Goal: Navigation & Orientation: Find specific page/section

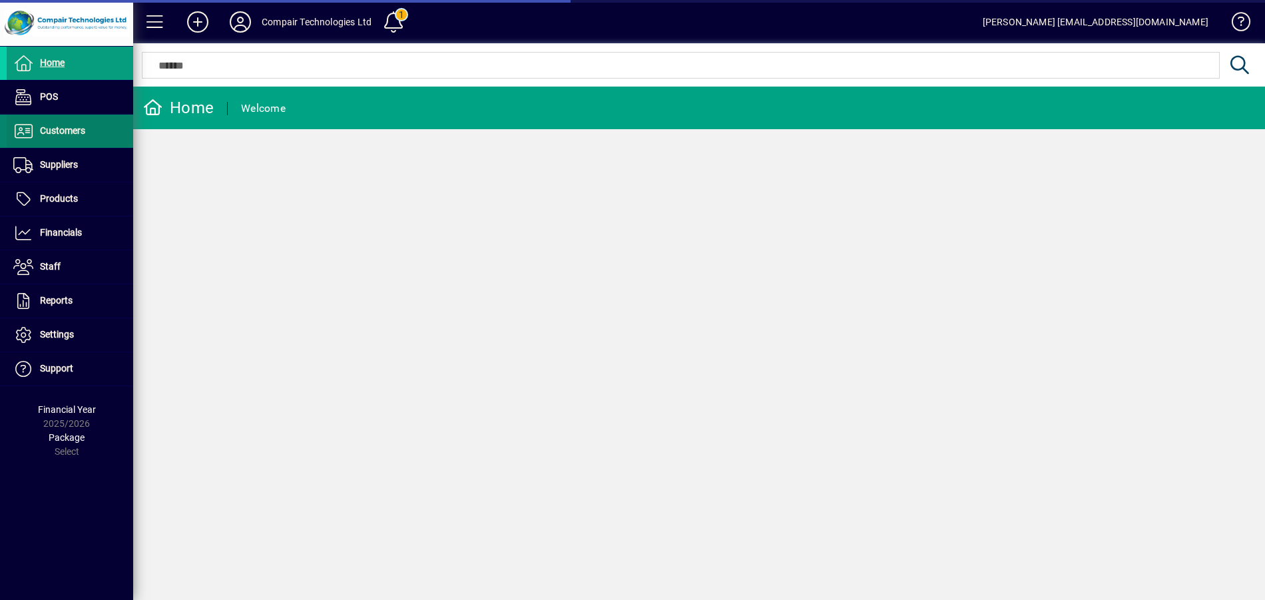
click at [87, 130] on span at bounding box center [70, 131] width 126 height 32
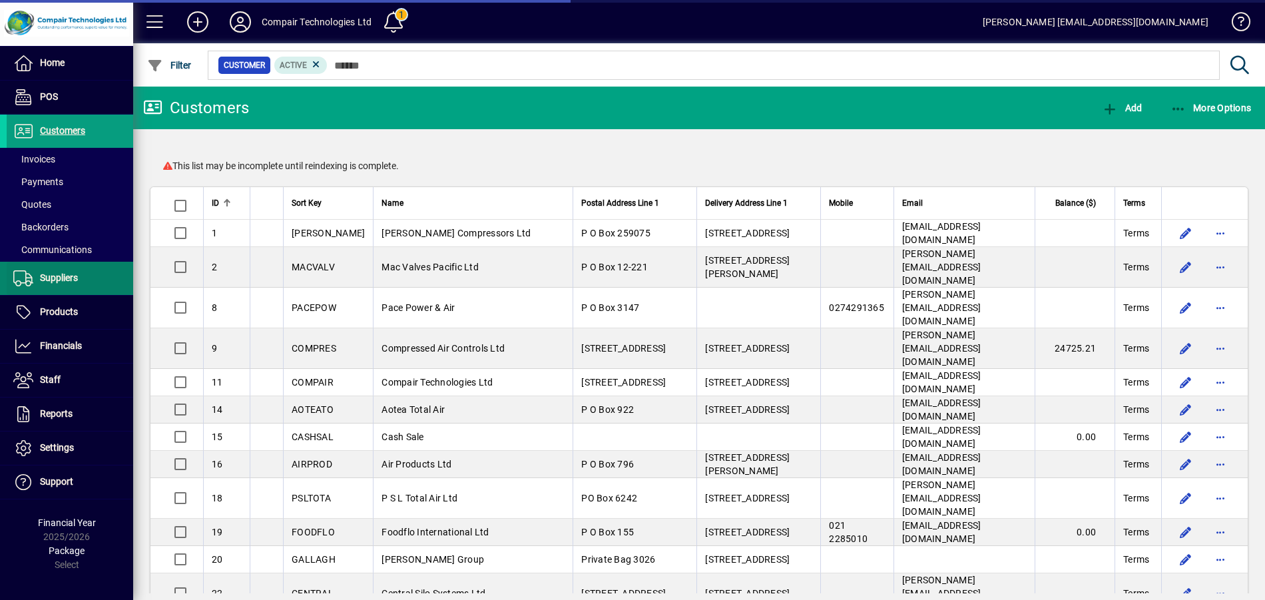
click at [94, 272] on span at bounding box center [70, 278] width 126 height 32
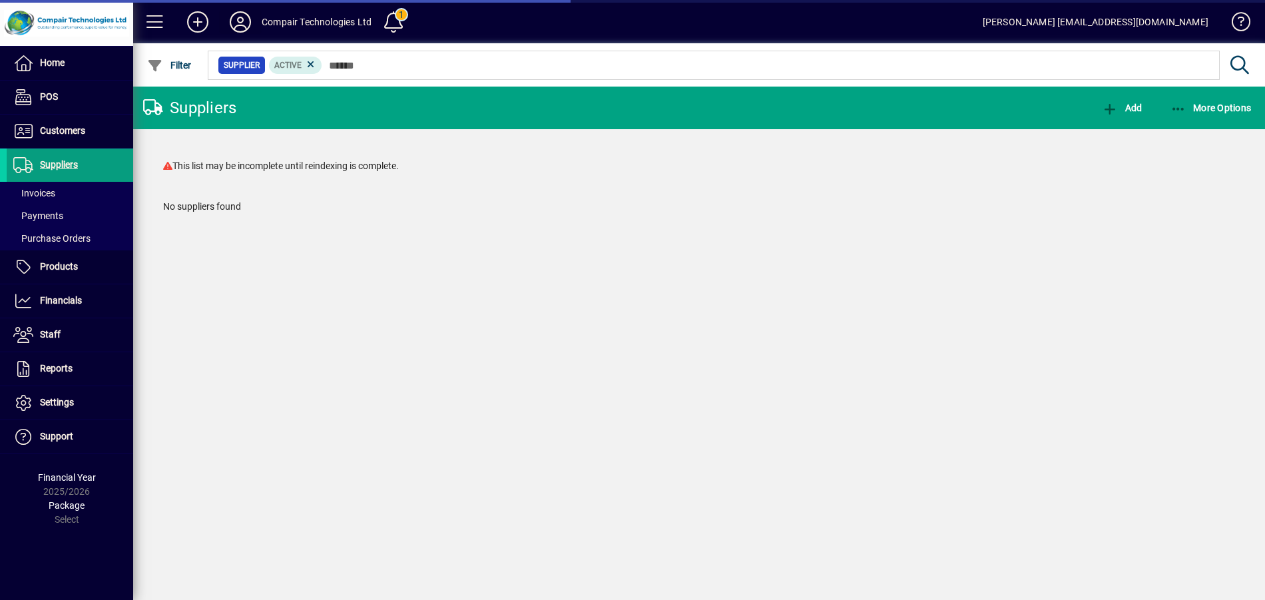
click at [247, 23] on icon at bounding box center [240, 21] width 27 height 21
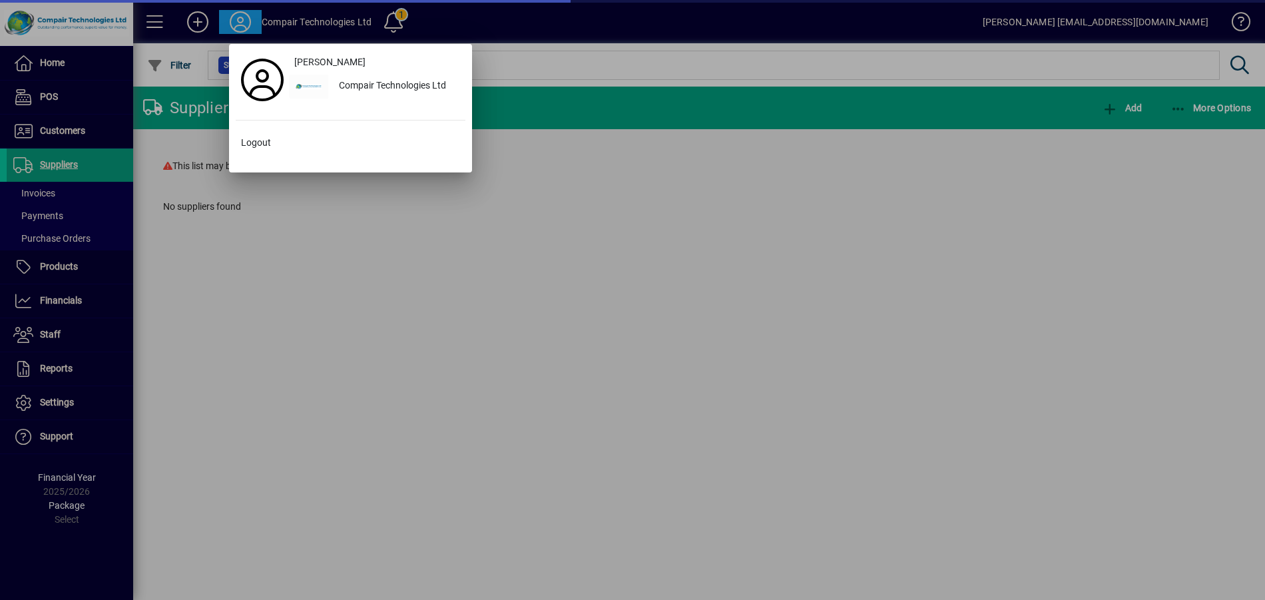
click at [269, 21] on div at bounding box center [632, 300] width 1265 height 600
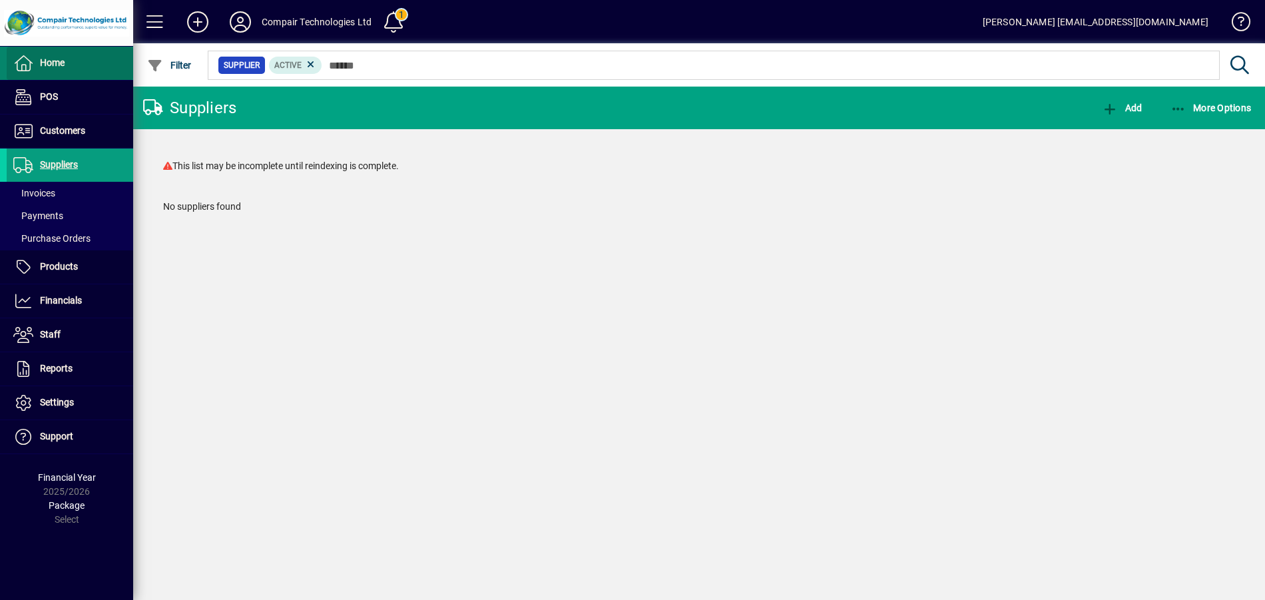
click at [76, 67] on span at bounding box center [70, 63] width 126 height 32
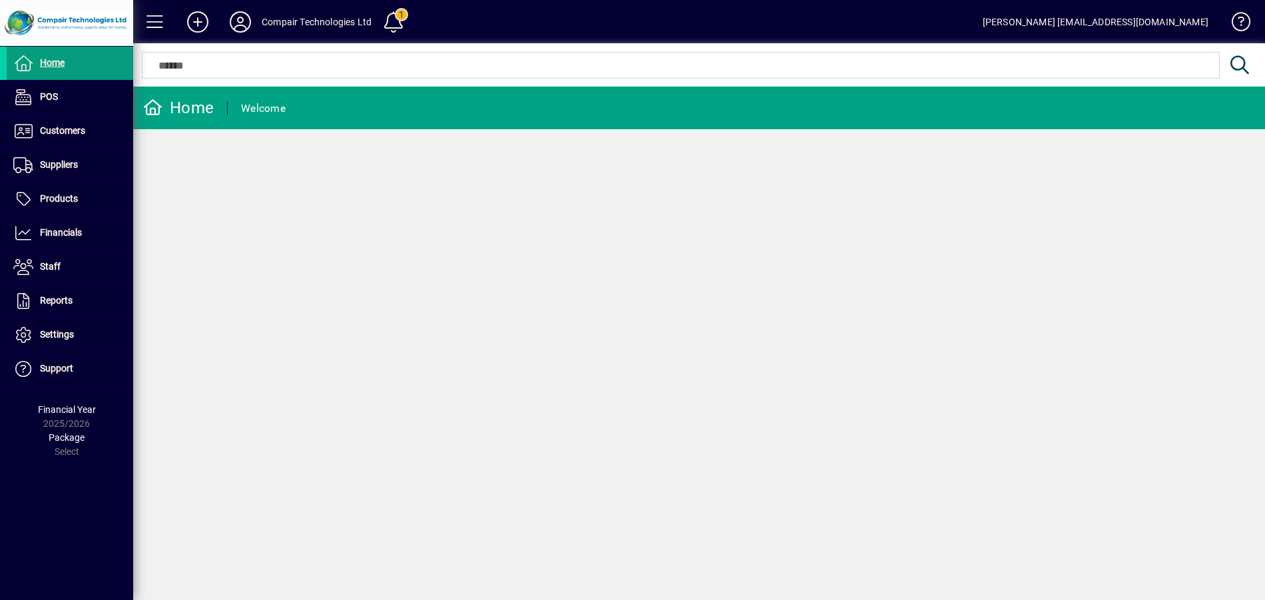
click at [274, 23] on div "Compair Technologies Ltd" at bounding box center [317, 21] width 110 height 21
click at [238, 22] on icon at bounding box center [240, 21] width 27 height 21
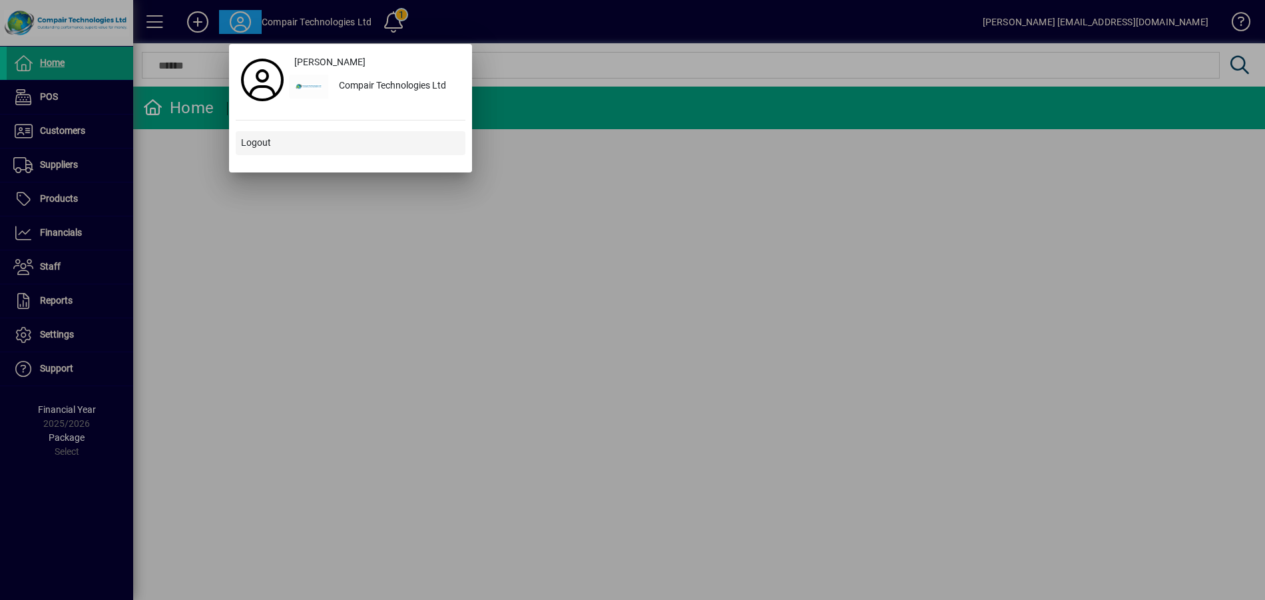
click at [256, 140] on span "Logout" at bounding box center [256, 143] width 30 height 14
